Goal: Task Accomplishment & Management: Manage account settings

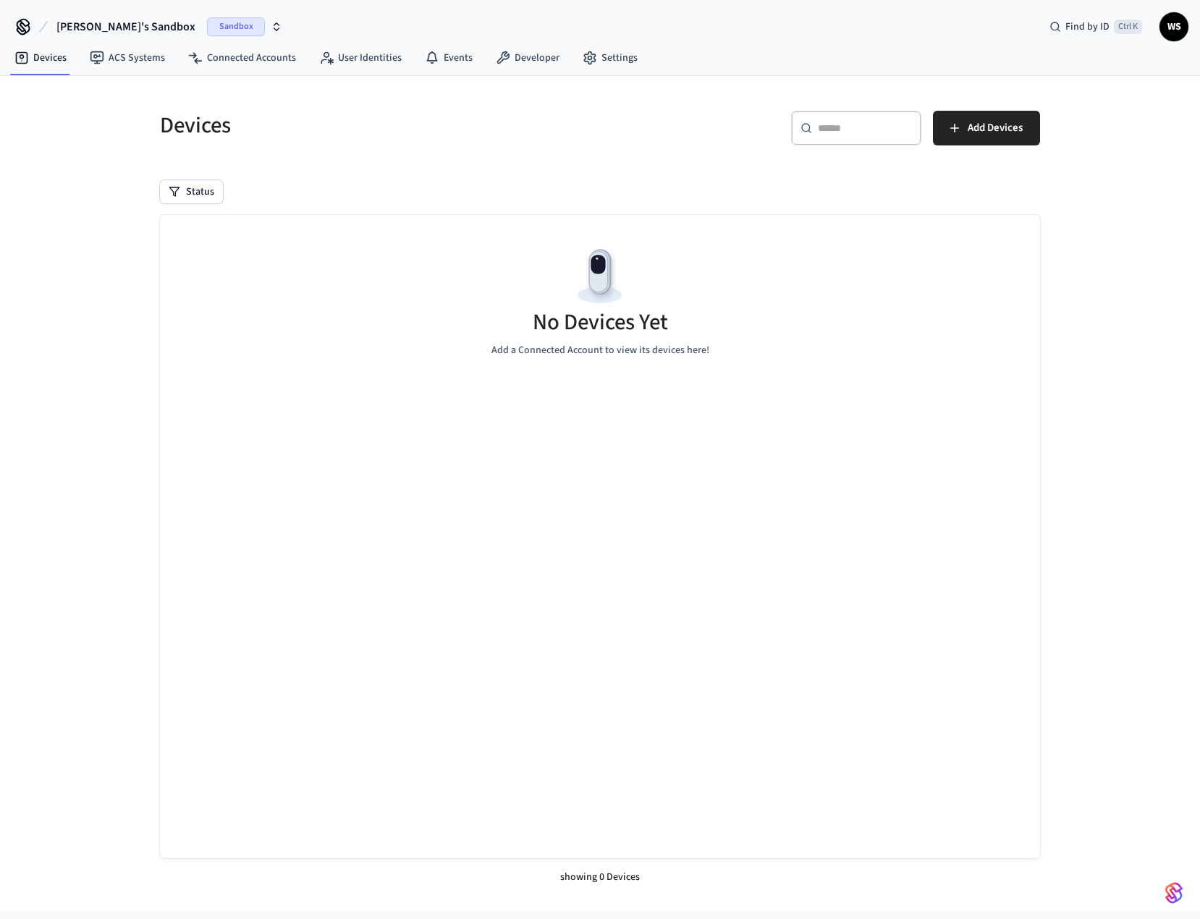
click at [207, 30] on span "Sandbox" at bounding box center [236, 26] width 58 height 19
click at [151, 93] on div "[PERSON_NAME] Production" at bounding box center [130, 93] width 198 height 19
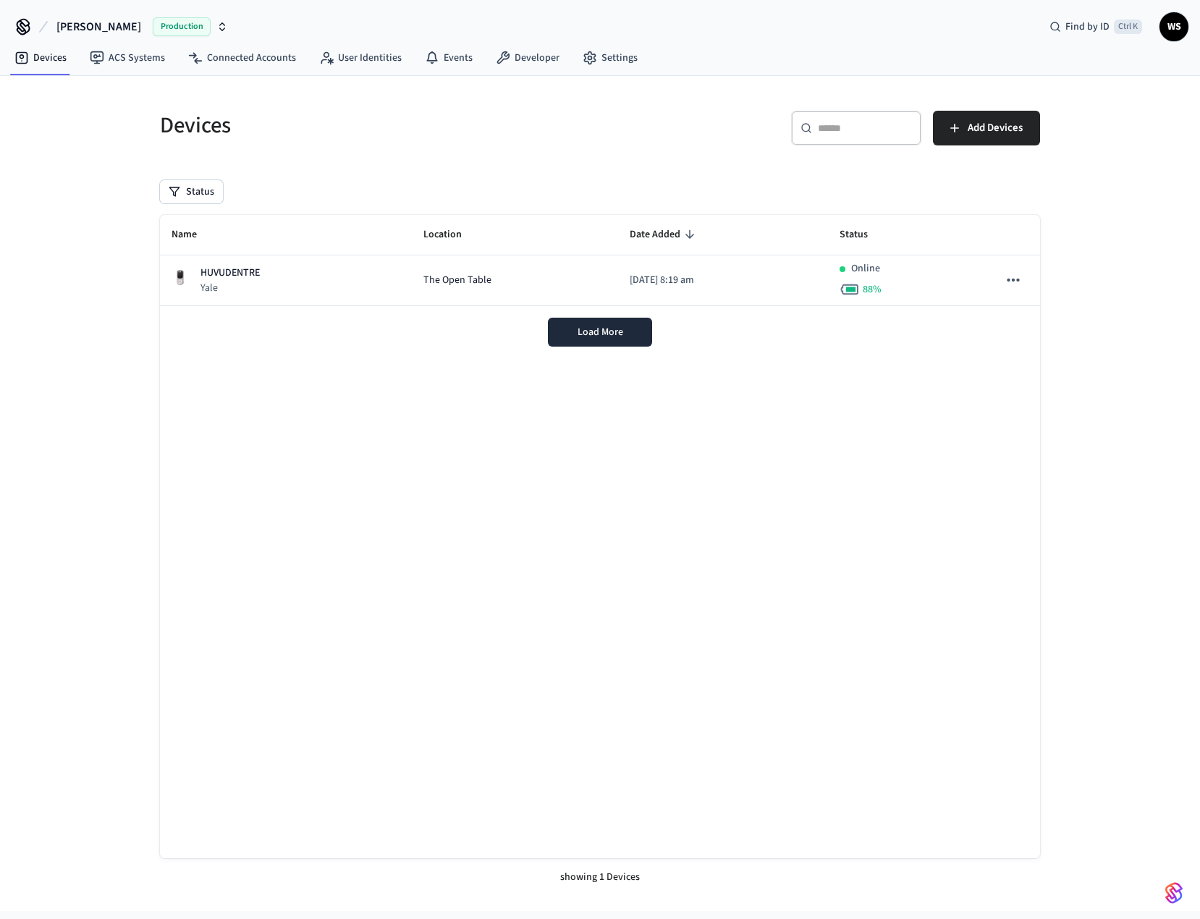
click at [702, 38] on div "[PERSON_NAME] Production Find by ID Ctrl K WS" at bounding box center [600, 21] width 1200 height 42
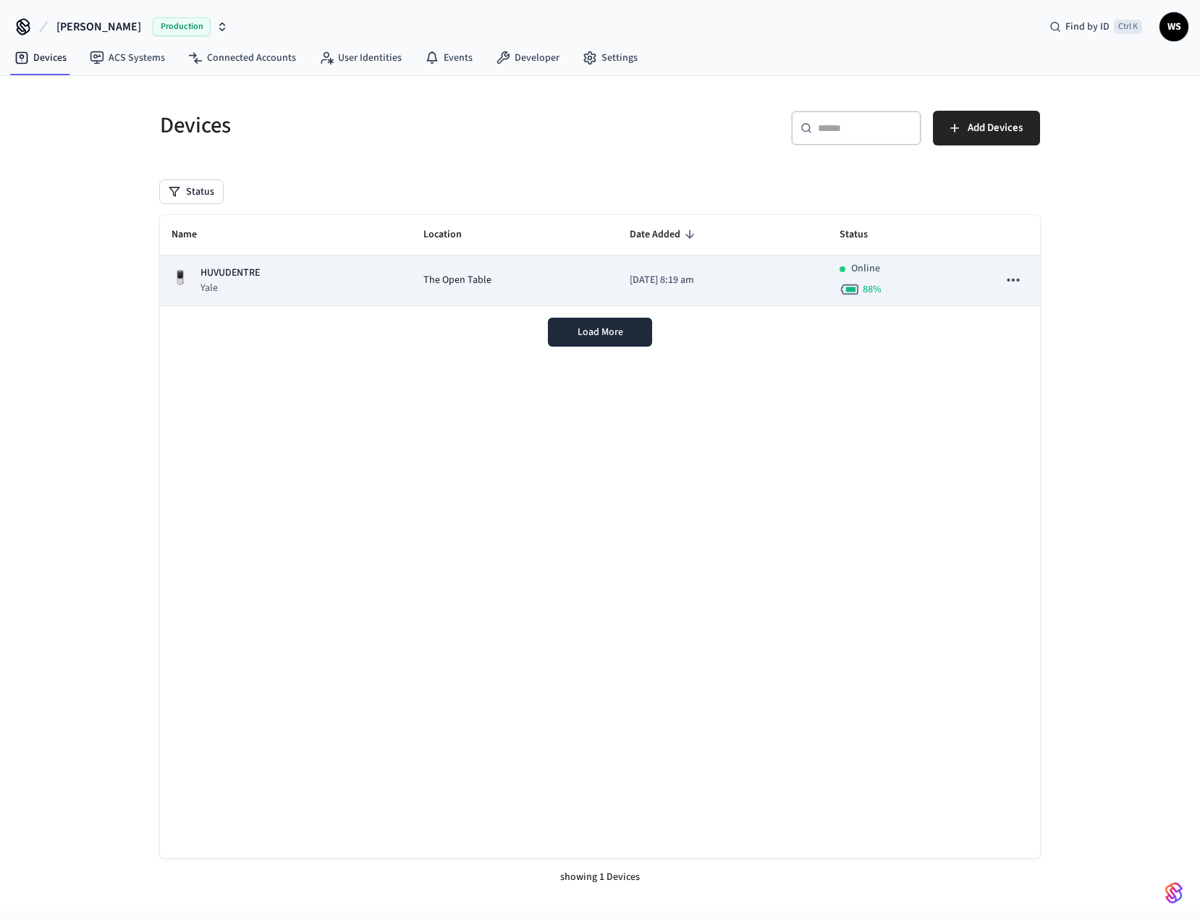
click at [462, 302] on td "The Open Table" at bounding box center [515, 281] width 206 height 51
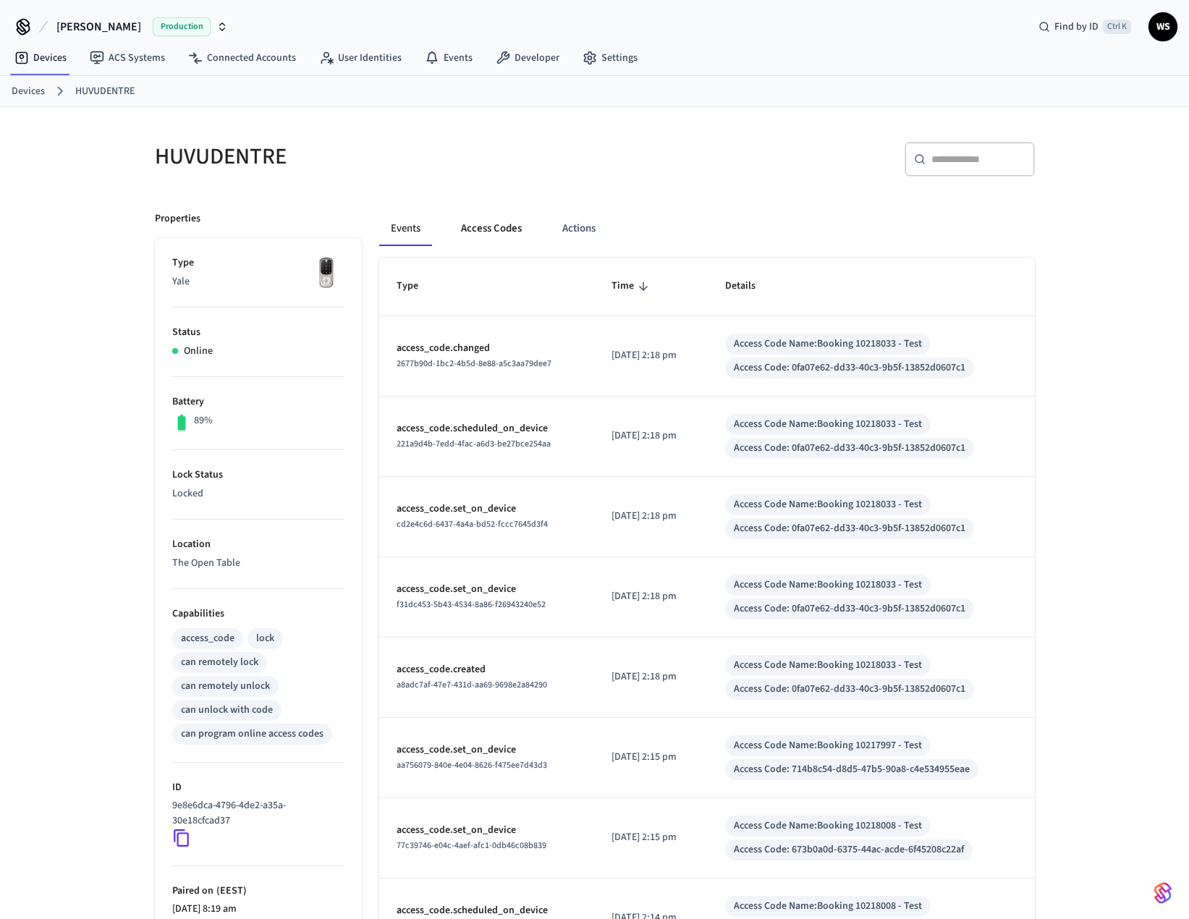
click at [480, 235] on button "Access Codes" at bounding box center [492, 228] width 84 height 35
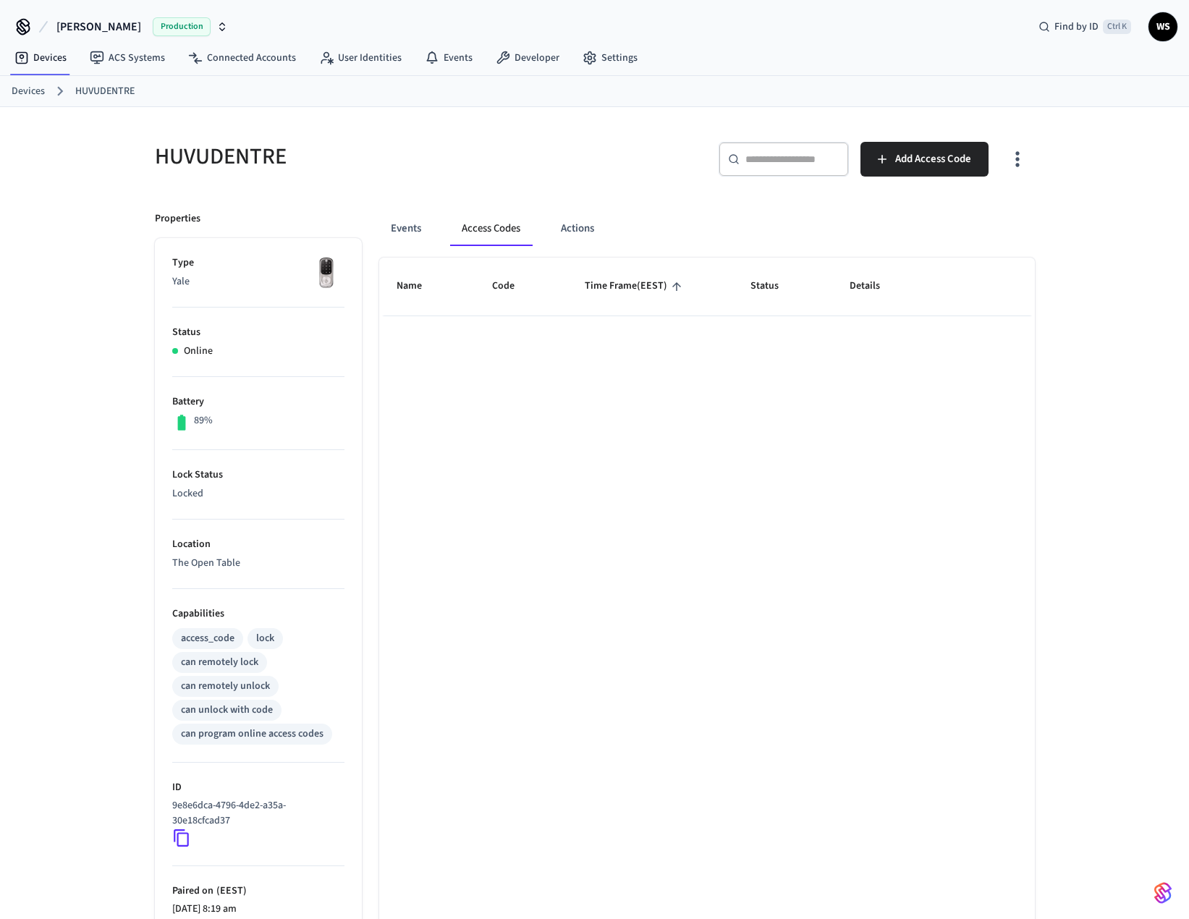
click at [1018, 160] on icon "button" at bounding box center [1018, 159] width 4 height 15
click at [908, 222] on li "Show unmanaged access codes on device" at bounding box center [924, 219] width 203 height 38
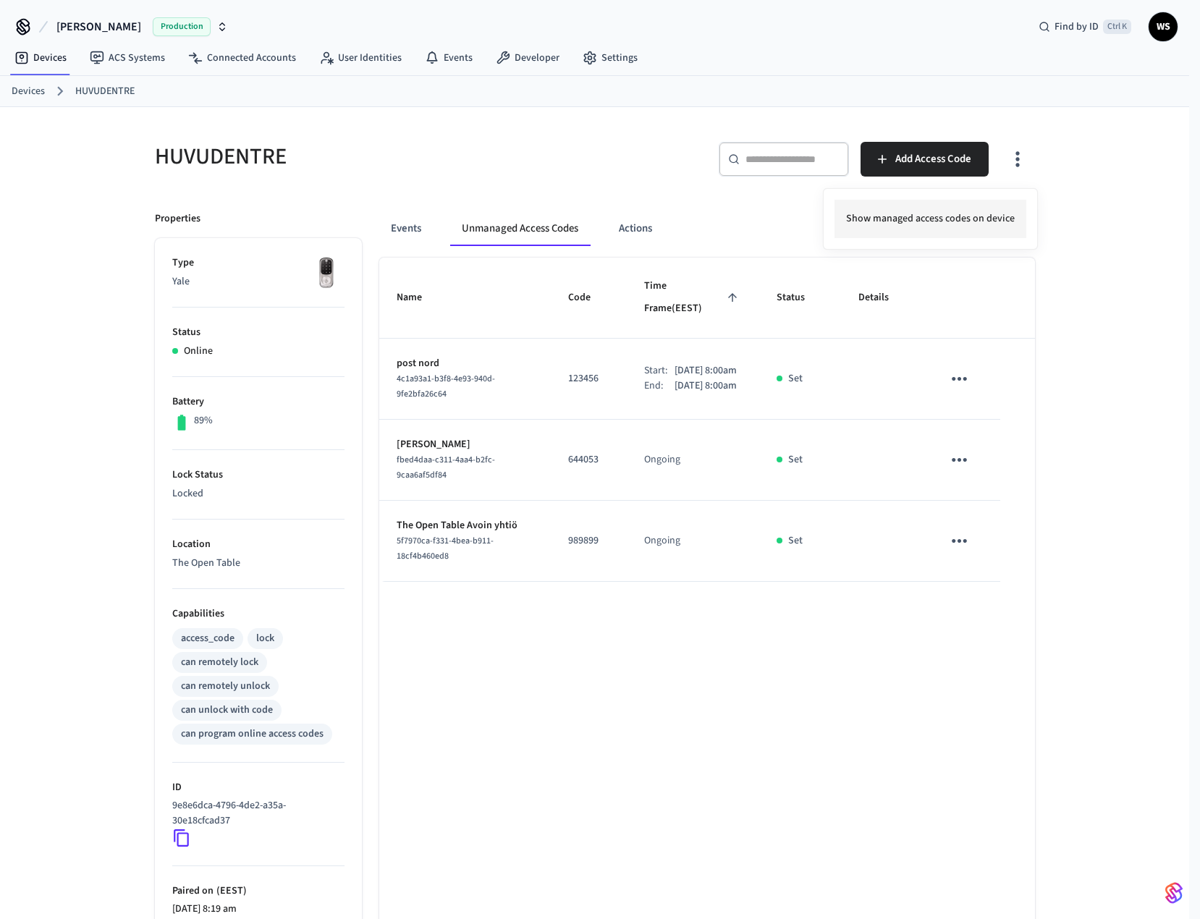
click at [901, 224] on li "Show managed access codes on device" at bounding box center [931, 219] width 192 height 38
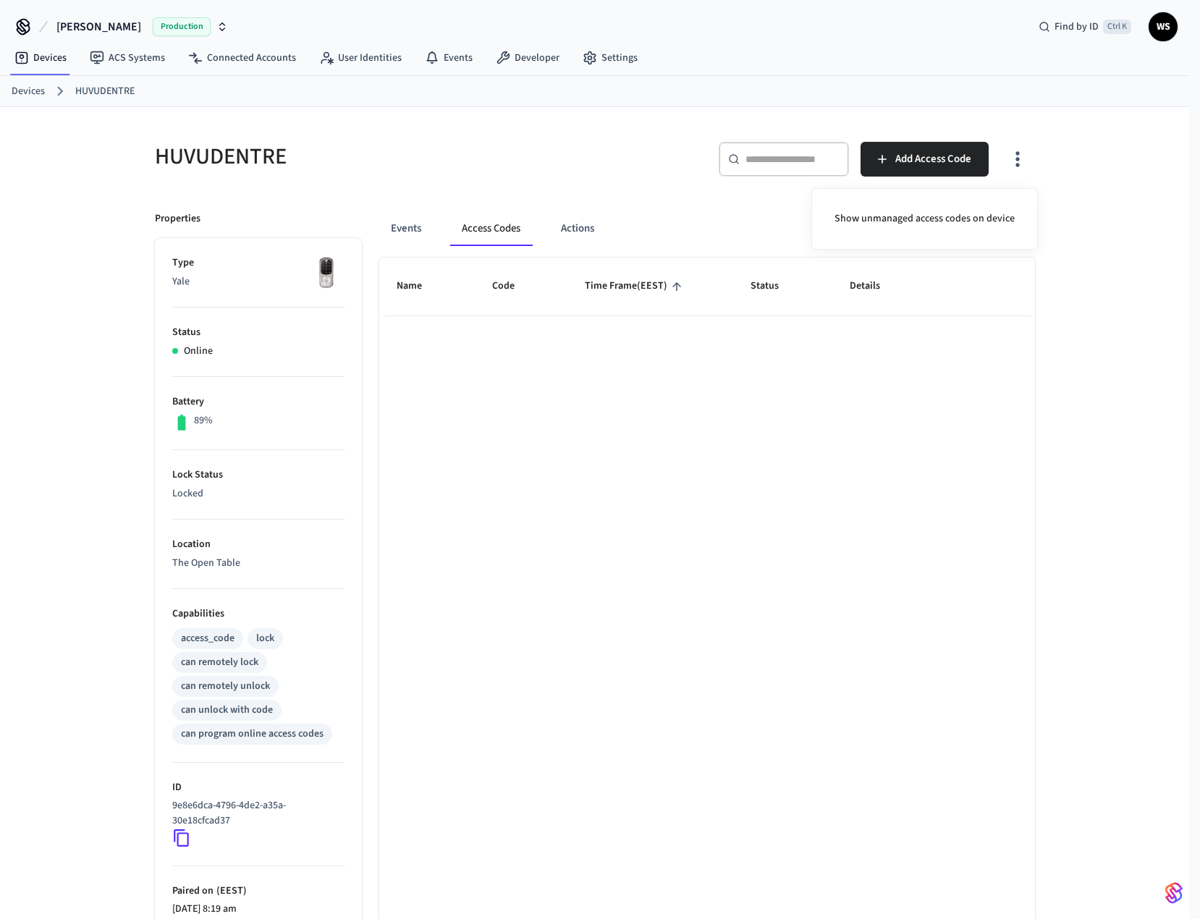
click at [1068, 303] on div at bounding box center [600, 459] width 1200 height 919
click at [392, 228] on button "Events" at bounding box center [406, 228] width 54 height 35
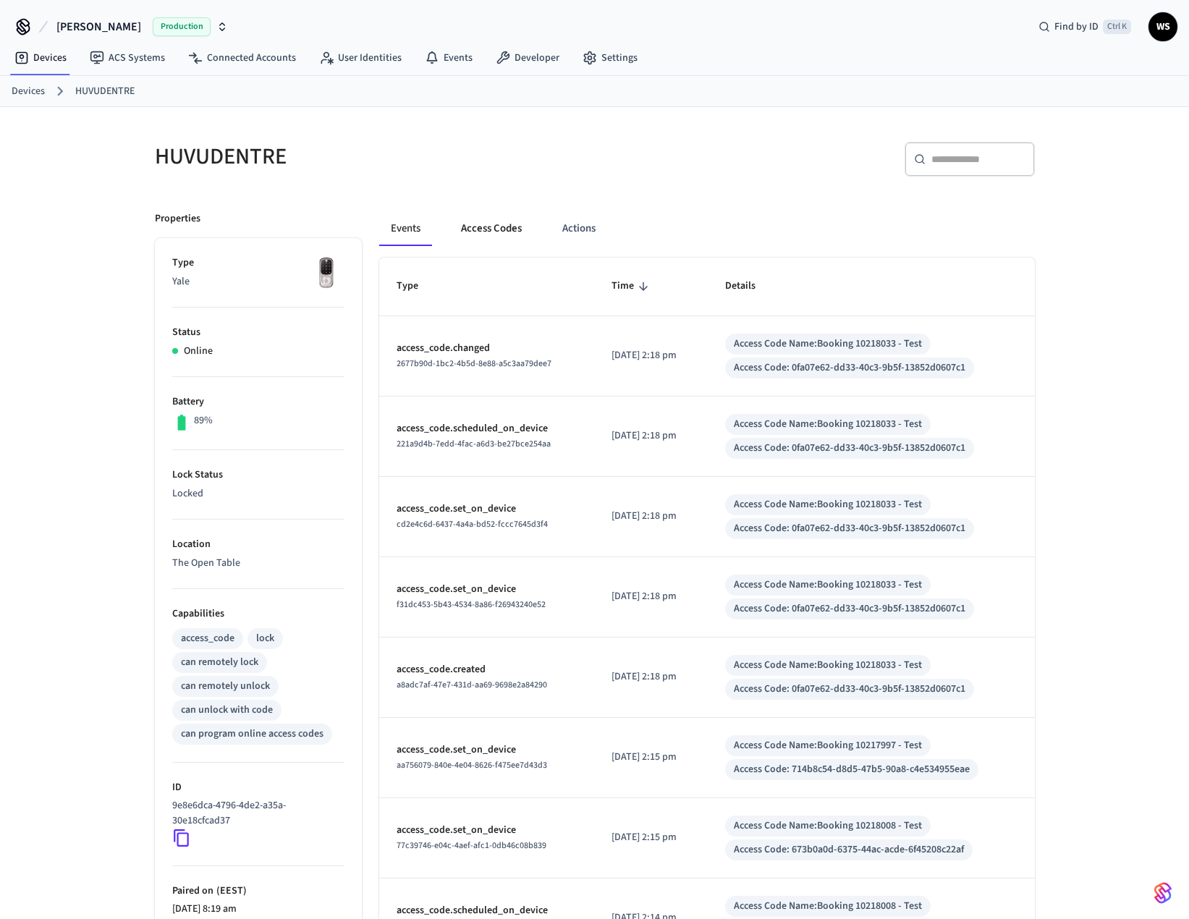
click at [487, 231] on button "Access Codes" at bounding box center [492, 228] width 84 height 35
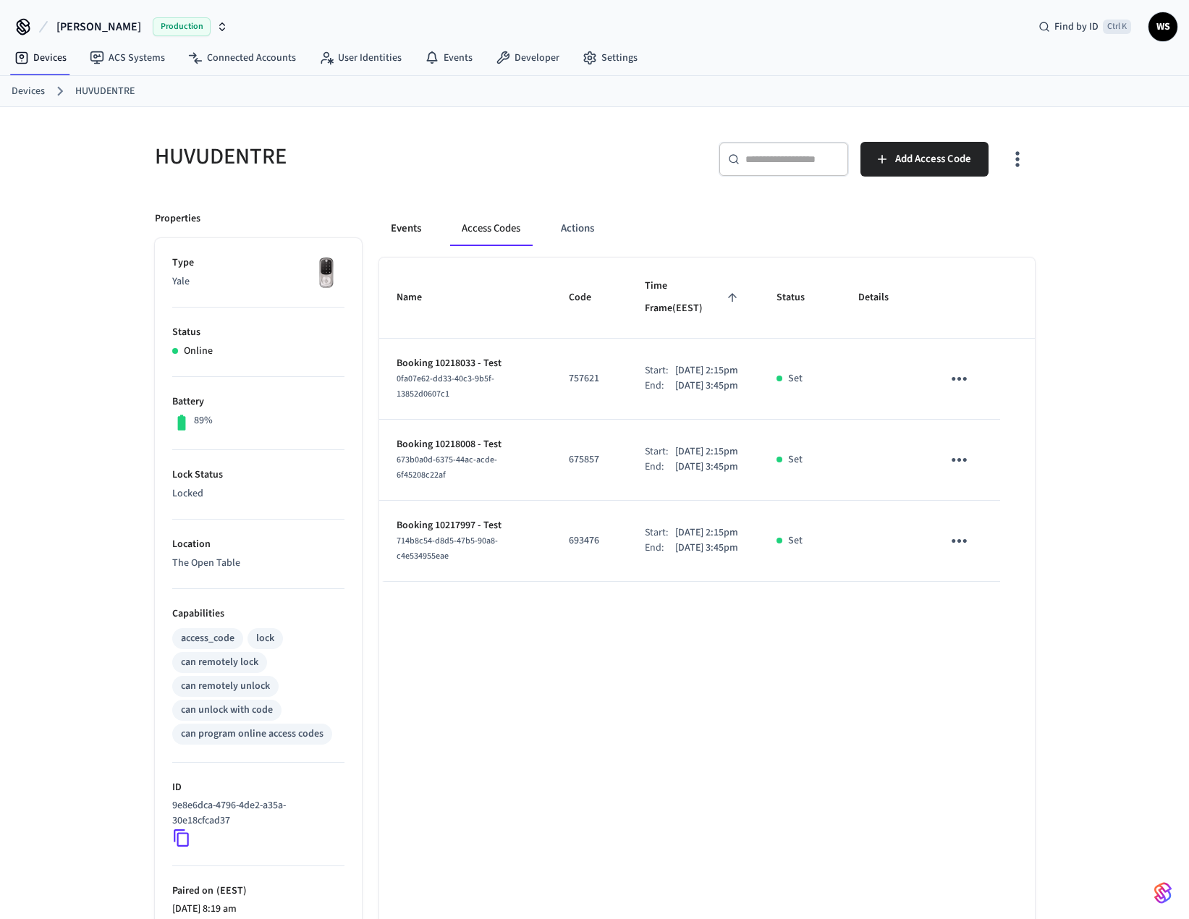
click at [410, 237] on button "Events" at bounding box center [406, 228] width 54 height 35
